Goal: Information Seeking & Learning: Learn about a topic

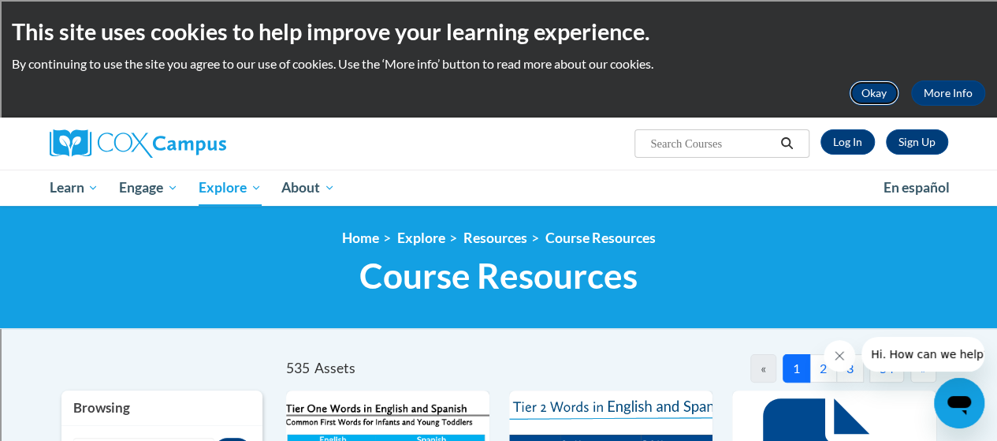
click at [866, 94] on button "Okay" at bounding box center [874, 92] width 50 height 25
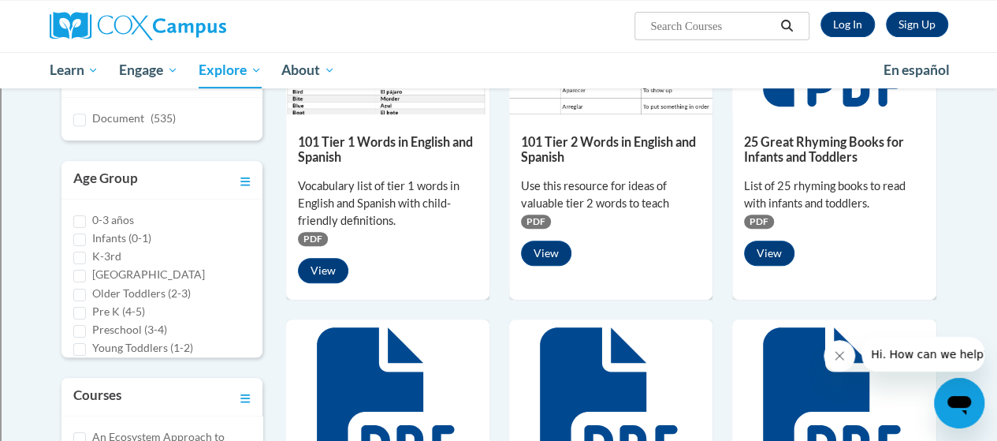
scroll to position [314, 0]
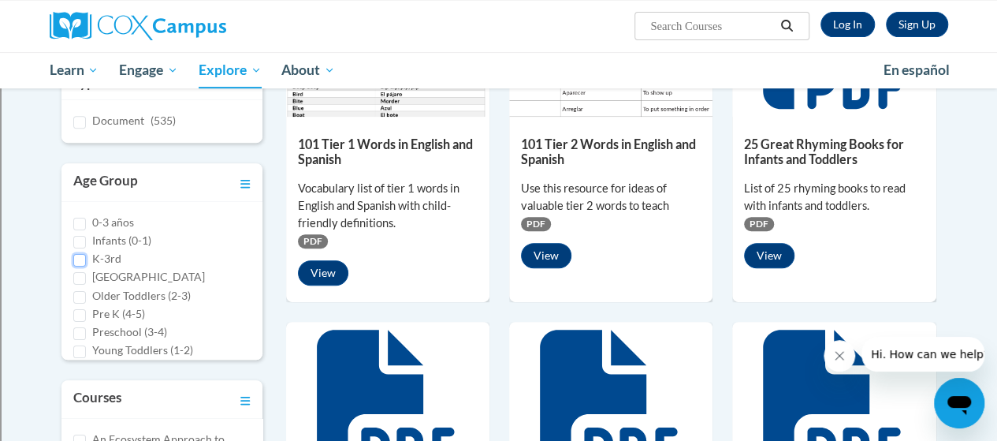
click at [84, 255] on input "K-3rd" at bounding box center [79, 260] width 13 height 13
checkbox input "true"
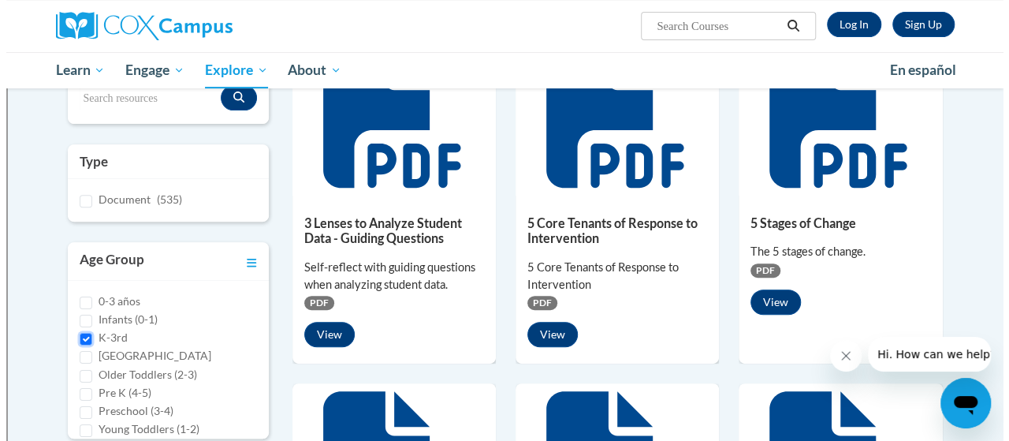
scroll to position [243, 0]
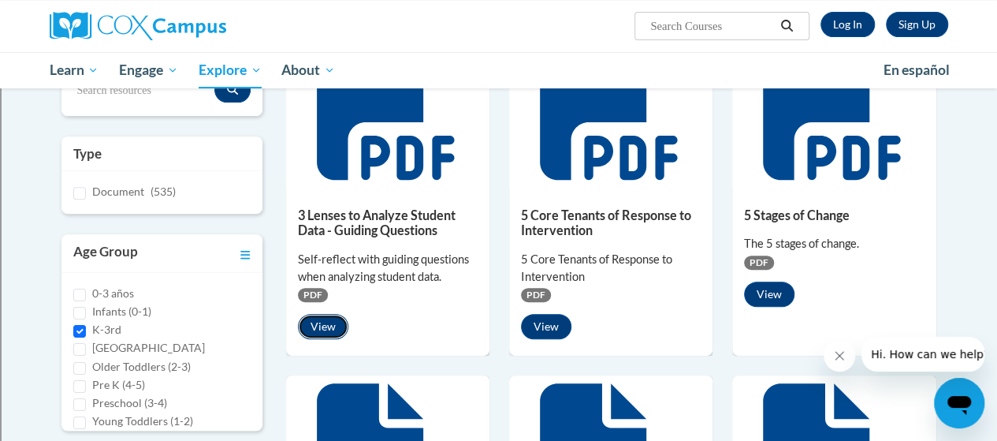
click at [326, 327] on button "View" at bounding box center [323, 326] width 50 height 25
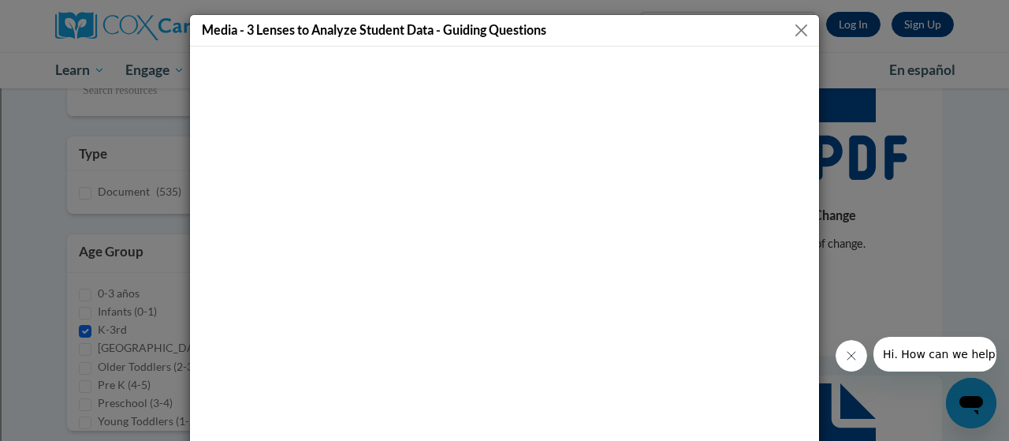
scroll to position [120, 0]
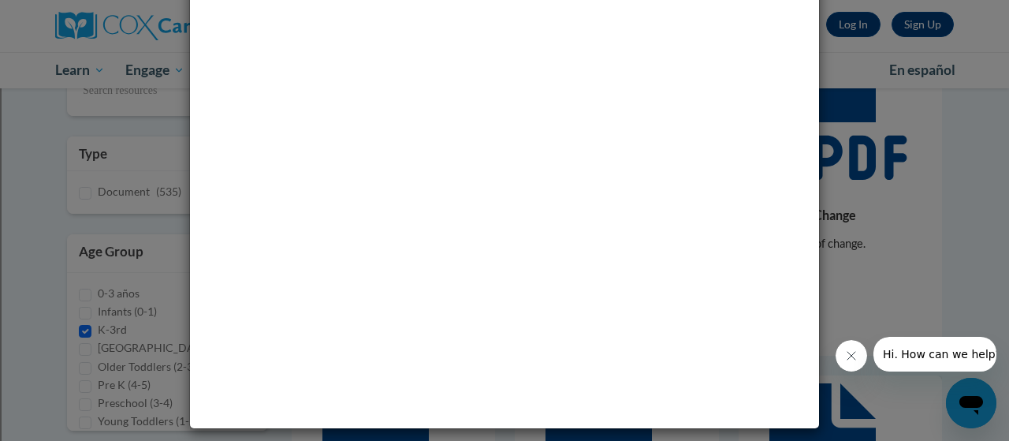
click at [990, 339] on div at bounding box center [916, 354] width 161 height 35
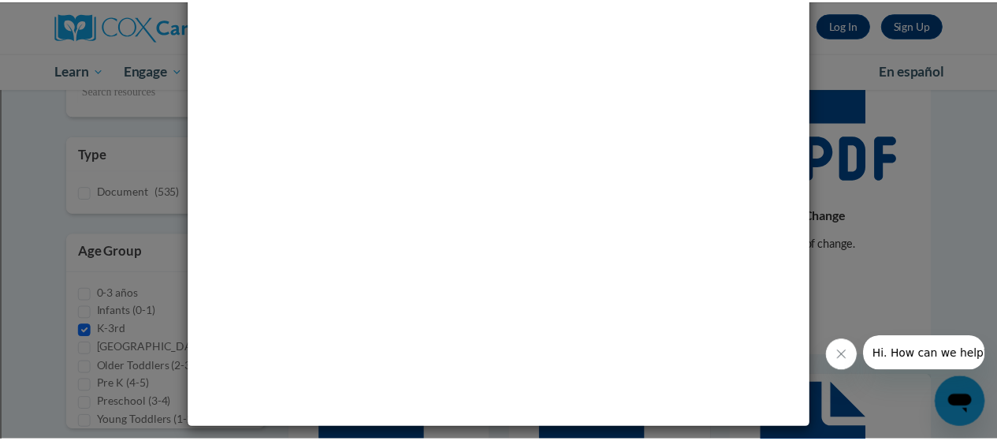
scroll to position [0, 0]
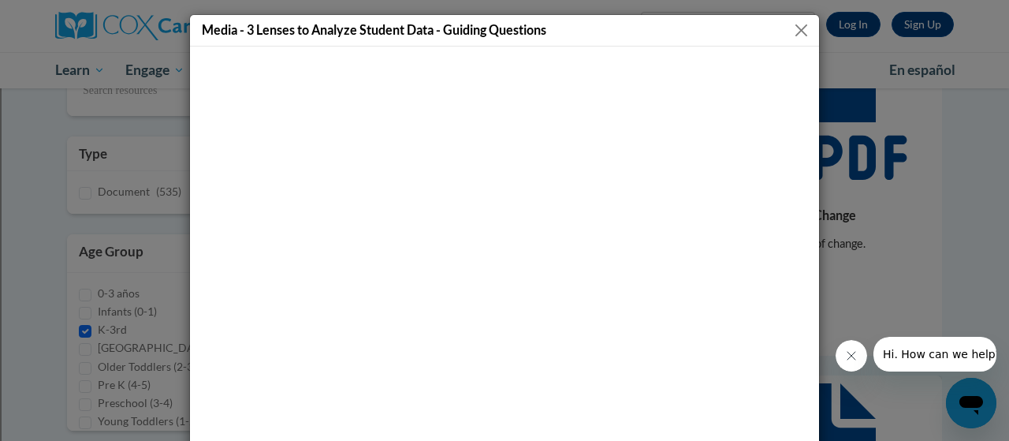
click at [793, 32] on button "Close" at bounding box center [802, 31] width 20 height 20
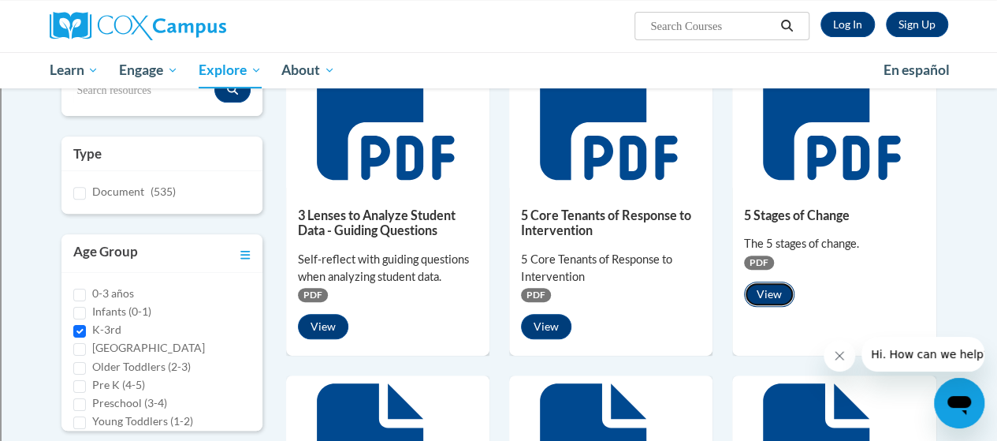
click at [765, 296] on button "View" at bounding box center [769, 293] width 50 height 25
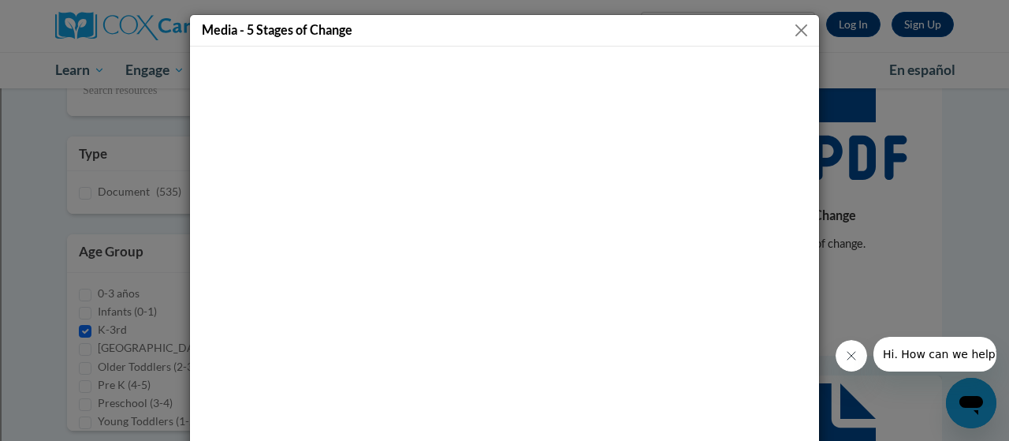
click at [796, 28] on button "Close" at bounding box center [802, 31] width 20 height 20
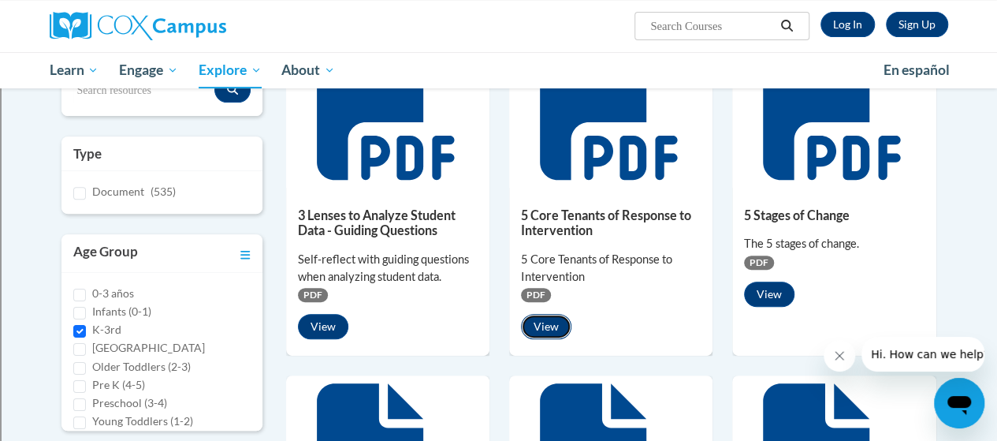
click at [538, 317] on button "View" at bounding box center [546, 326] width 50 height 25
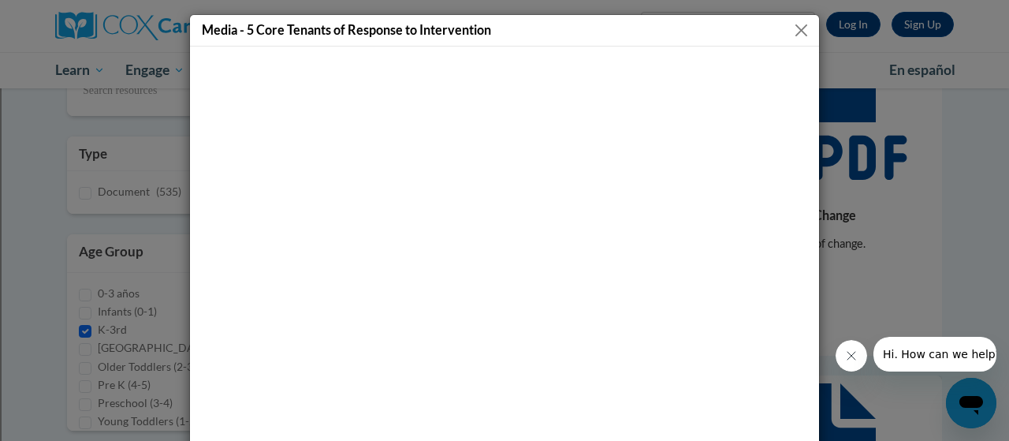
click at [798, 28] on button "Close" at bounding box center [802, 31] width 20 height 20
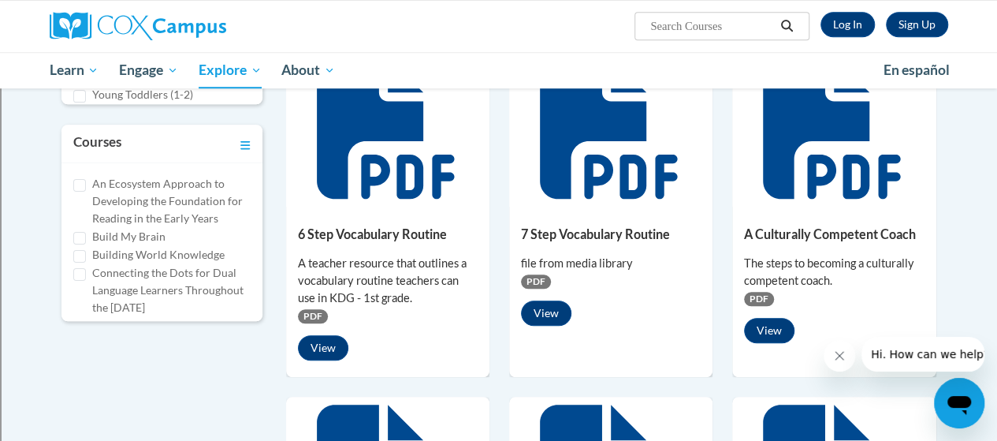
scroll to position [598, 0]
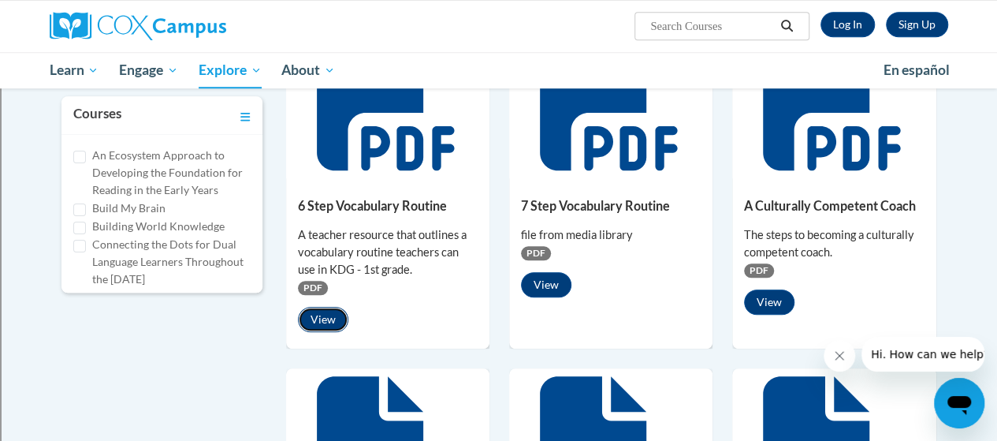
click at [317, 316] on button "View" at bounding box center [323, 319] width 50 height 25
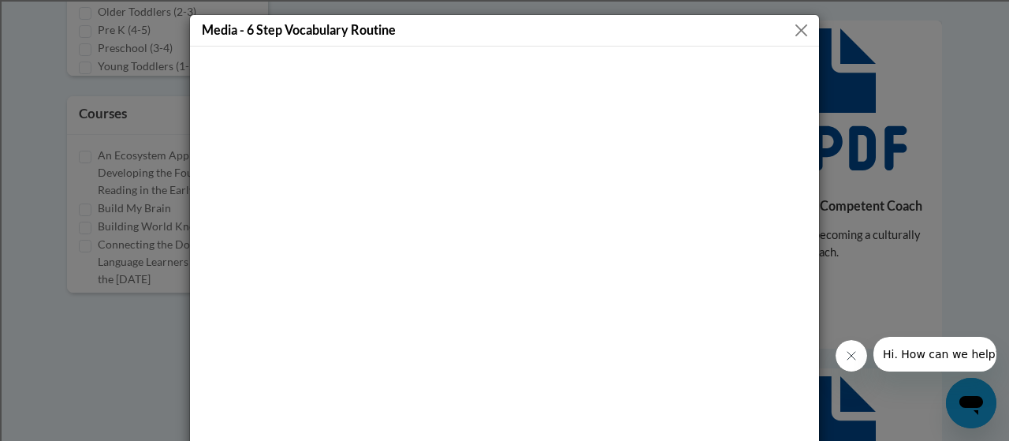
click at [792, 34] on button "Close" at bounding box center [802, 31] width 20 height 20
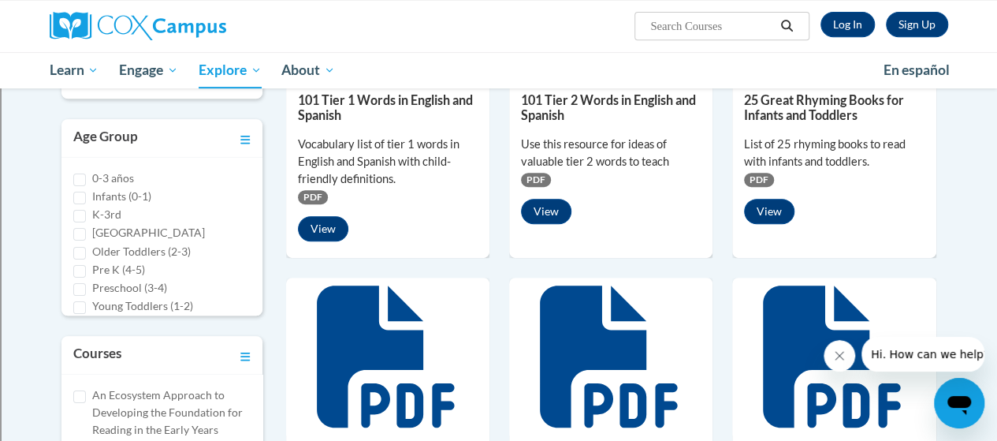
scroll to position [355, 0]
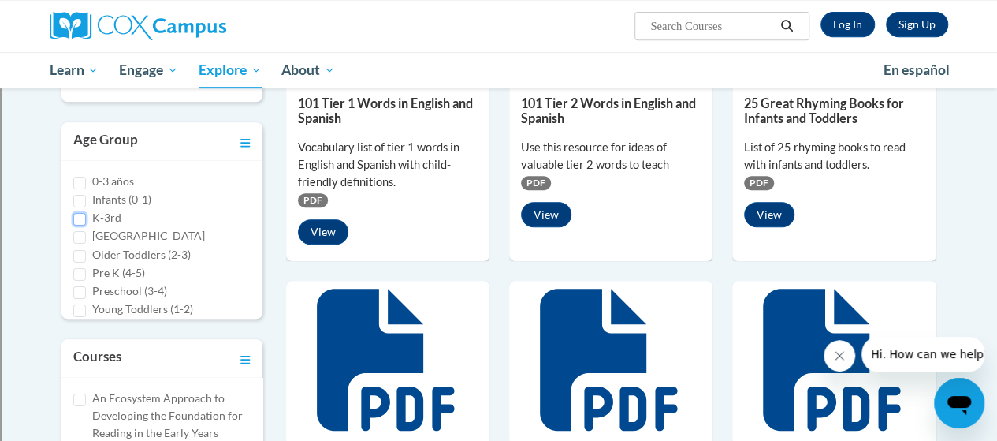
click at [78, 214] on input "K-3rd" at bounding box center [79, 219] width 13 height 13
checkbox input "true"
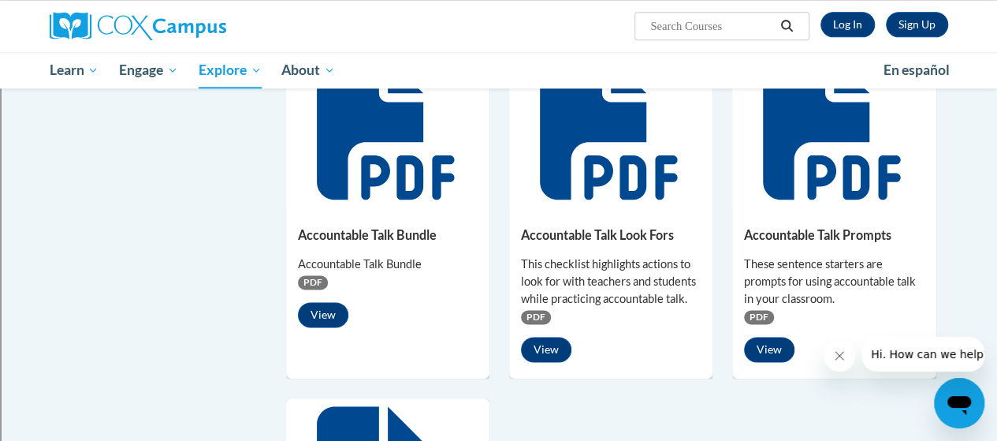
scroll to position [891, 0]
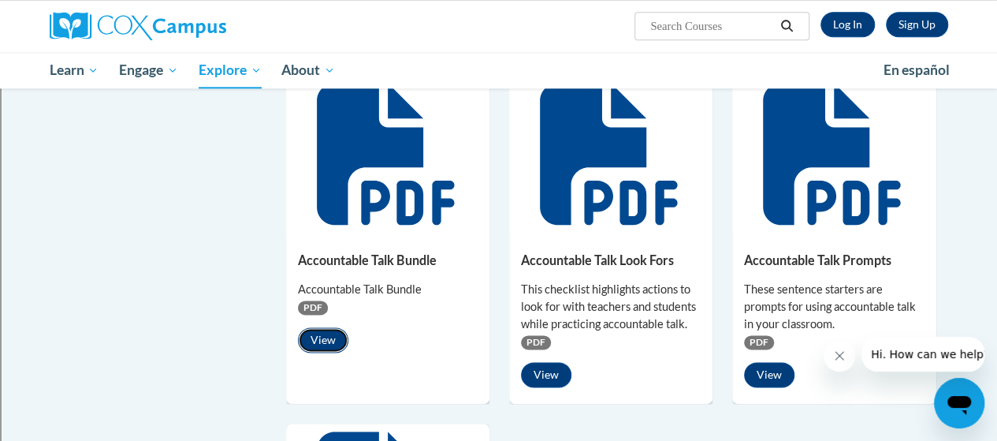
click at [317, 345] on button "View" at bounding box center [323, 339] width 50 height 25
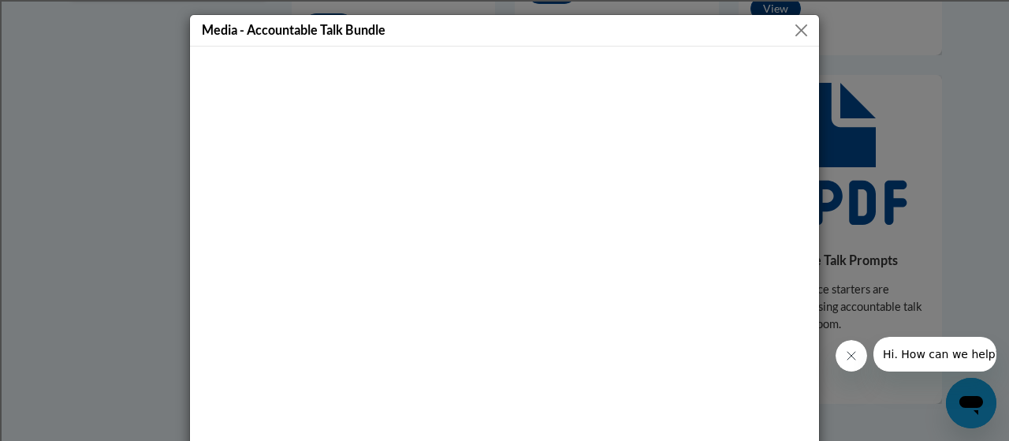
drag, startPoint x: 804, startPoint y: 129, endPoint x: 803, endPoint y: 167, distance: 38.6
click at [803, 167] on div at bounding box center [504, 297] width 629 height 501
click at [796, 32] on button "Close" at bounding box center [802, 31] width 20 height 20
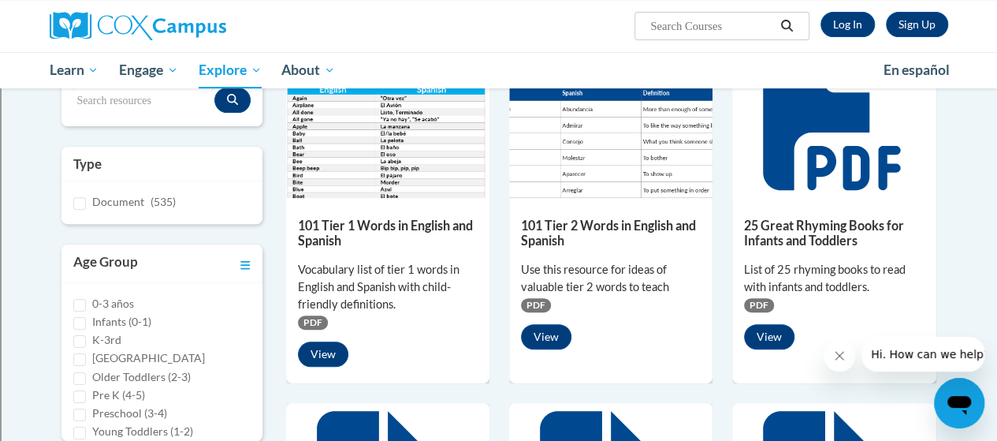
scroll to position [230, 0]
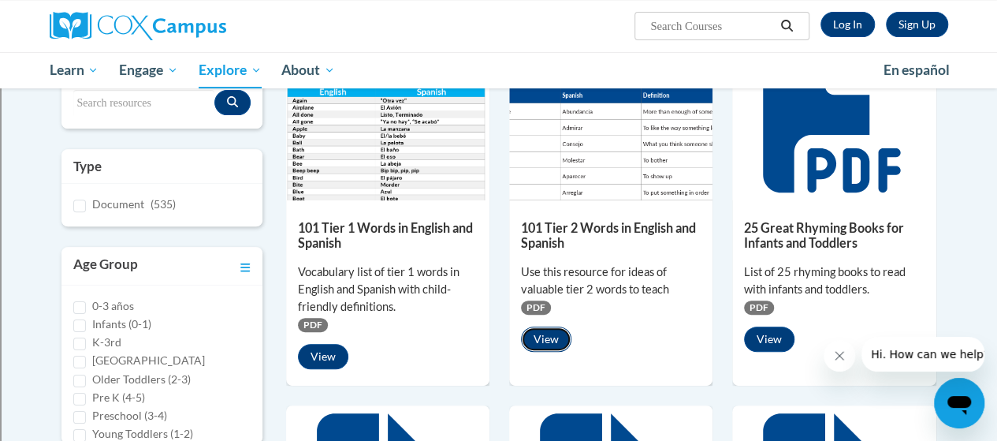
click at [547, 337] on button "View" at bounding box center [546, 338] width 50 height 25
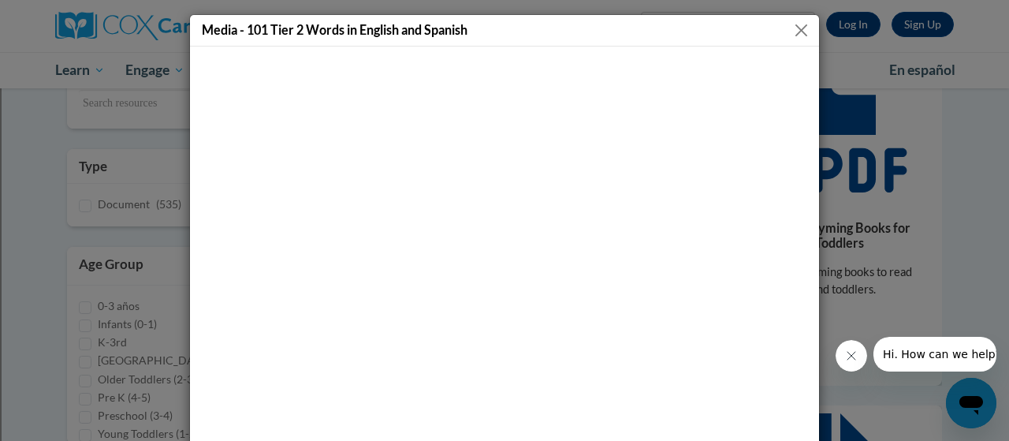
click at [801, 31] on button "Close" at bounding box center [802, 31] width 20 height 20
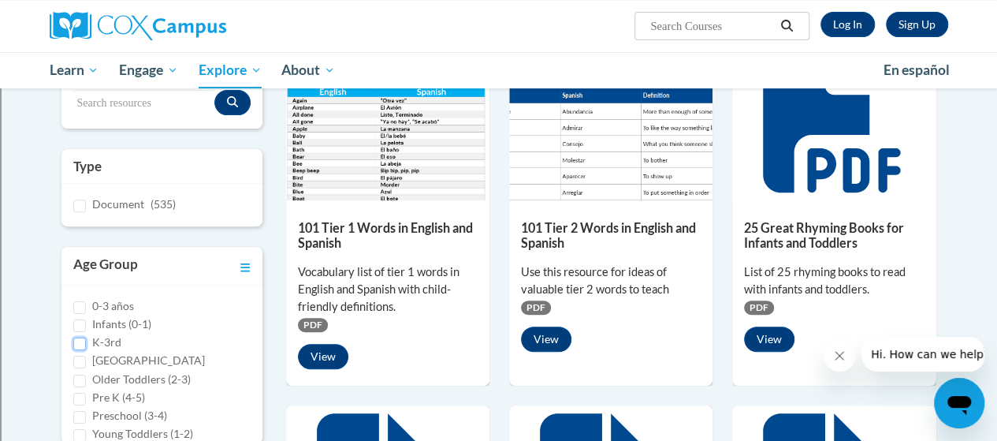
click at [77, 343] on input "K-3rd" at bounding box center [79, 343] width 13 height 13
checkbox input "true"
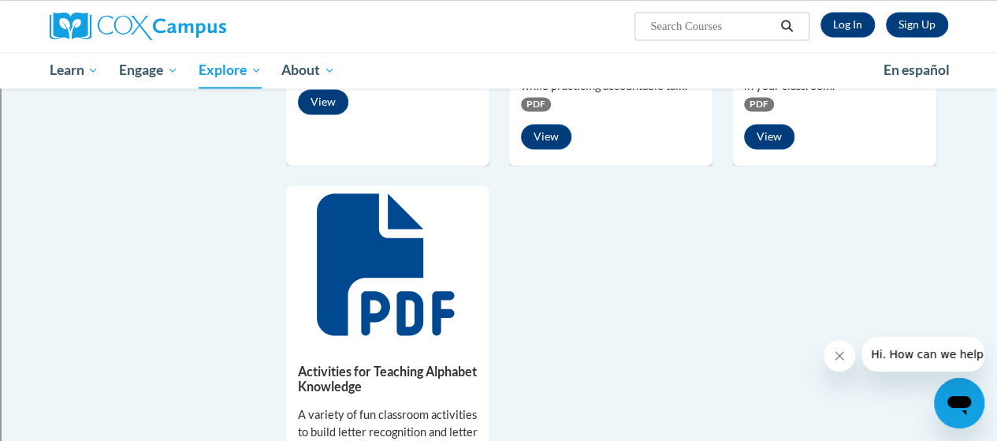
scroll to position [0, 0]
